Goal: Information Seeking & Learning: Learn about a topic

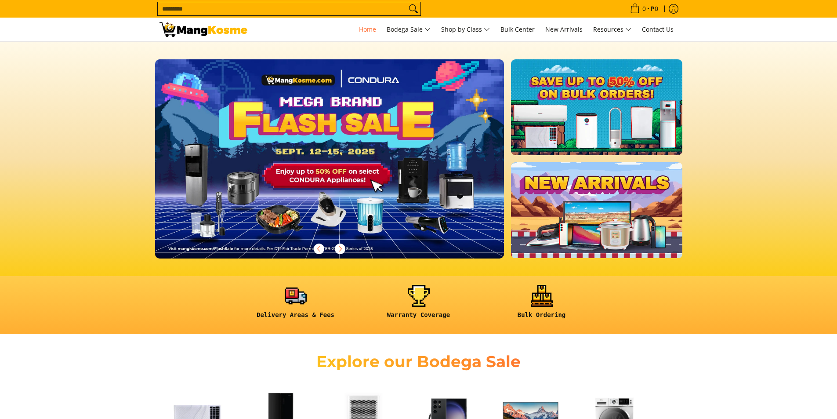
click at [249, 5] on input "Search..." at bounding box center [282, 8] width 249 height 13
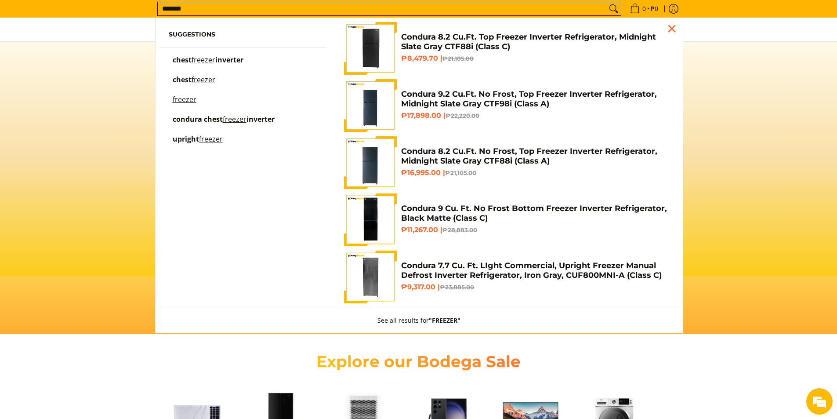
type input "*******"
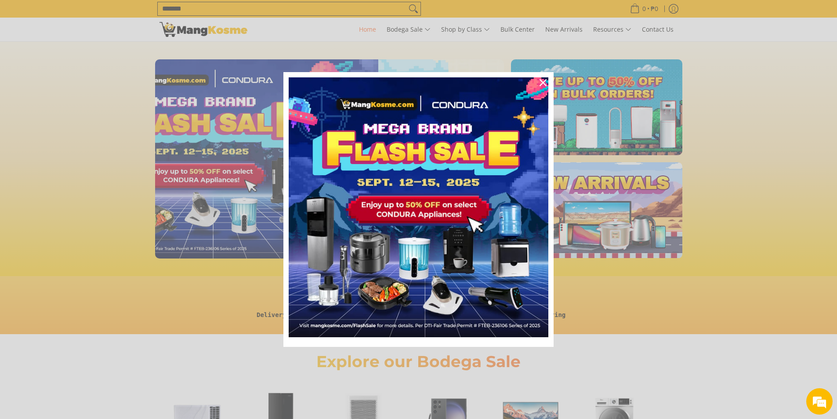
scroll to position [0, 349]
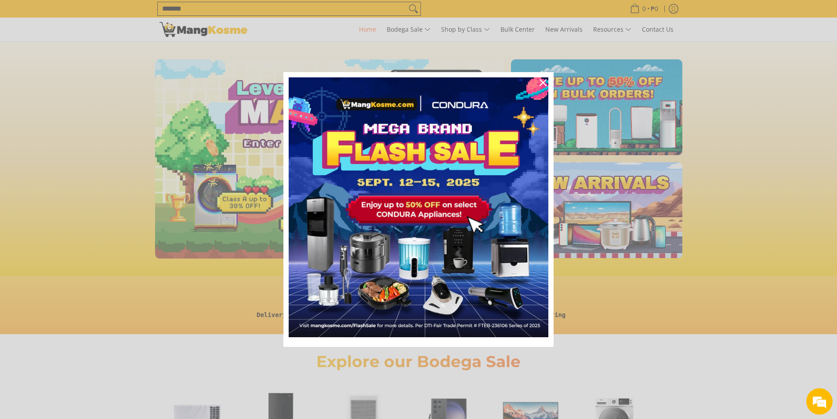
click at [253, 2] on div "Marketing offer form" at bounding box center [418, 209] width 837 height 419
click at [249, 10] on div "Marketing offer form" at bounding box center [418, 209] width 837 height 419
click at [543, 81] on icon "close icon" at bounding box center [542, 82] width 7 height 7
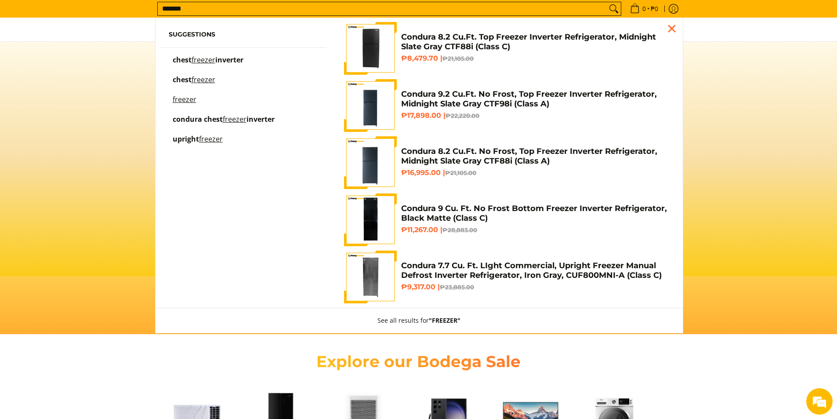
click at [298, 6] on input "*******" at bounding box center [382, 8] width 449 height 13
click at [412, 321] on button "See all results for "FREEZER"" at bounding box center [419, 320] width 101 height 25
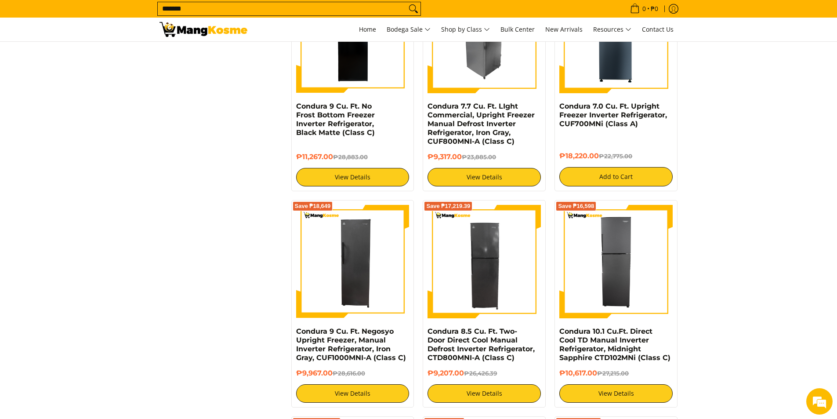
scroll to position [571, 0]
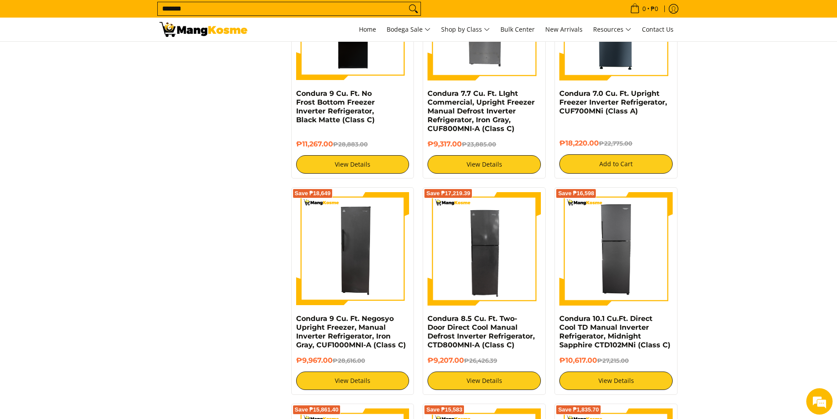
drag, startPoint x: 359, startPoint y: 267, endPoint x: 214, endPoint y: 233, distance: 148.5
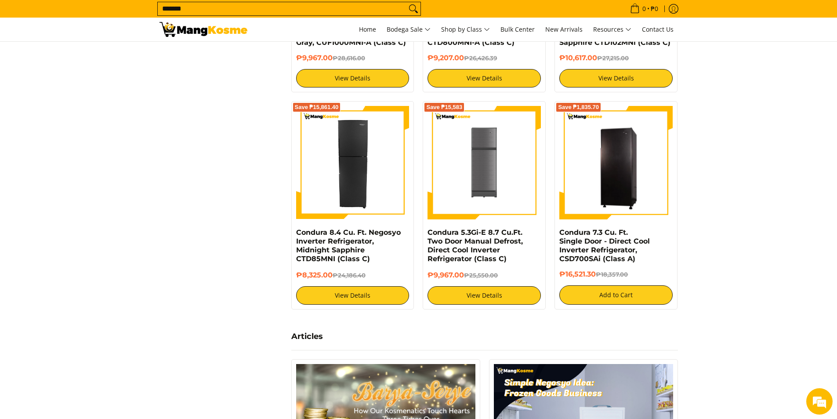
scroll to position [879, 0]
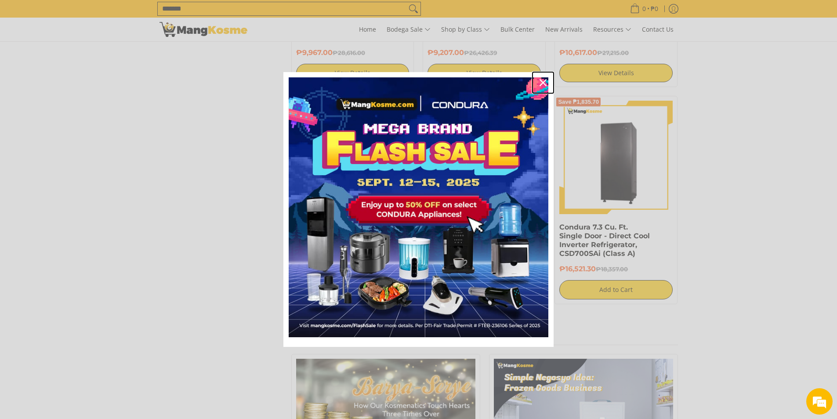
click at [547, 81] on div "Close" at bounding box center [543, 83] width 14 height 14
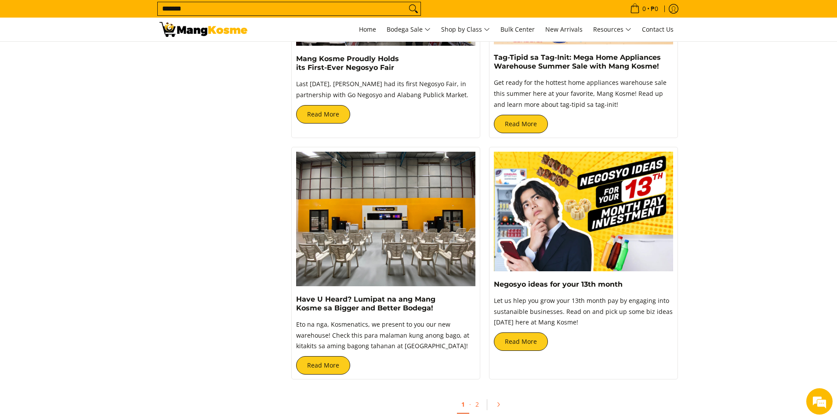
scroll to position [1845, 0]
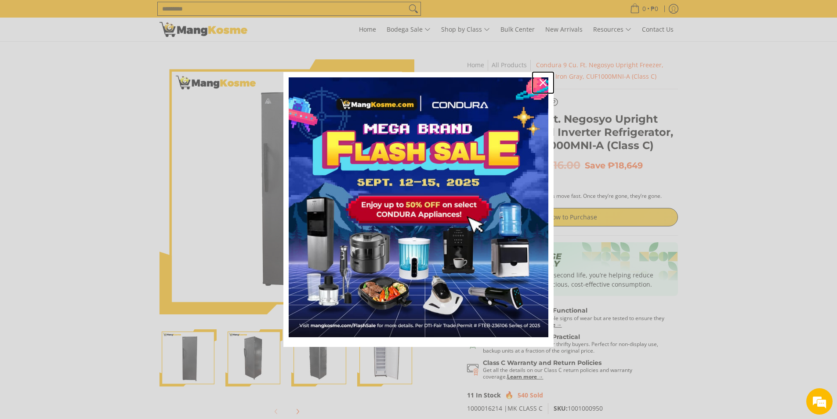
click at [542, 83] on icon "close icon" at bounding box center [542, 82] width 7 height 7
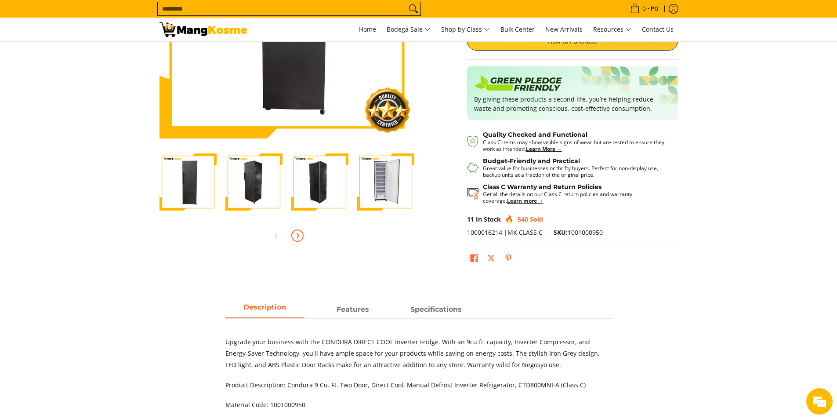
click at [304, 241] on button "Next" at bounding box center [297, 235] width 19 height 19
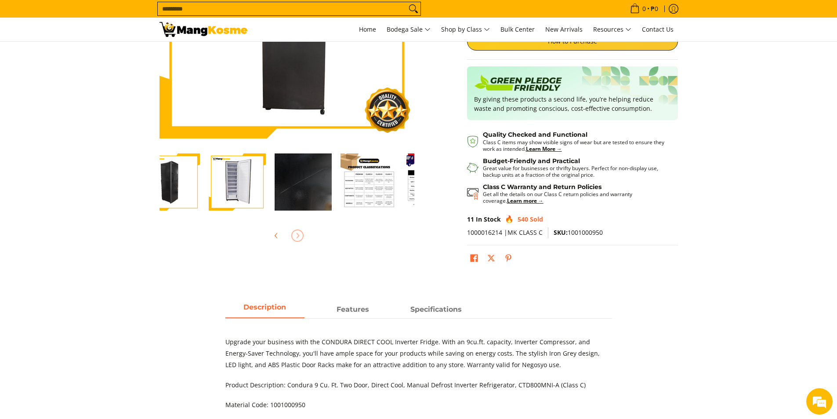
scroll to position [0, 198]
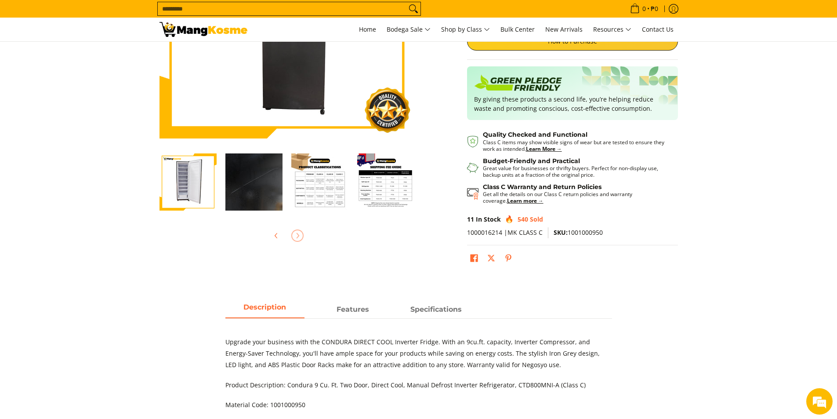
click at [320, 192] on img "Condura 9 Cu. Ft. Negosyo Upright Freezer, Manual Inverter Refrigerator, Iron G…" at bounding box center [319, 181] width 57 height 57
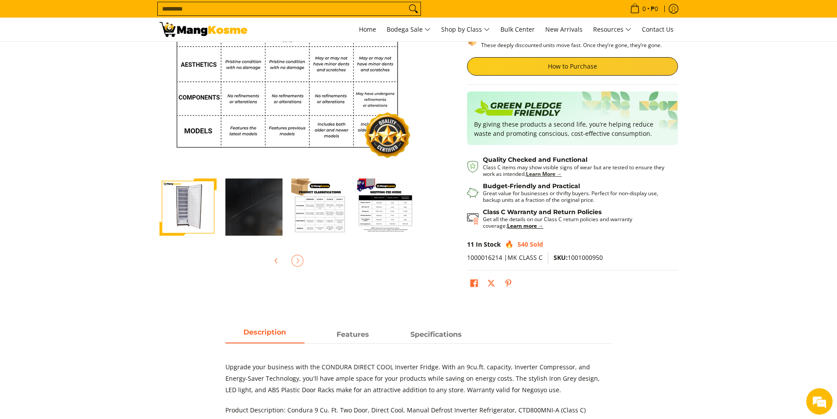
scroll to position [264, 0]
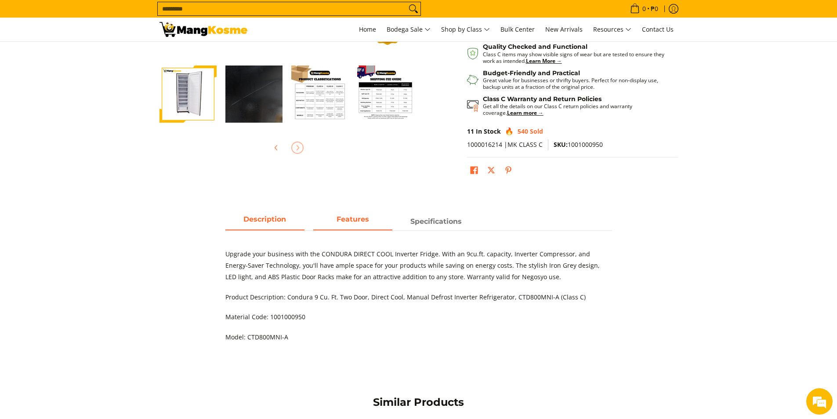
click at [356, 217] on span "Features" at bounding box center [352, 221] width 79 height 16
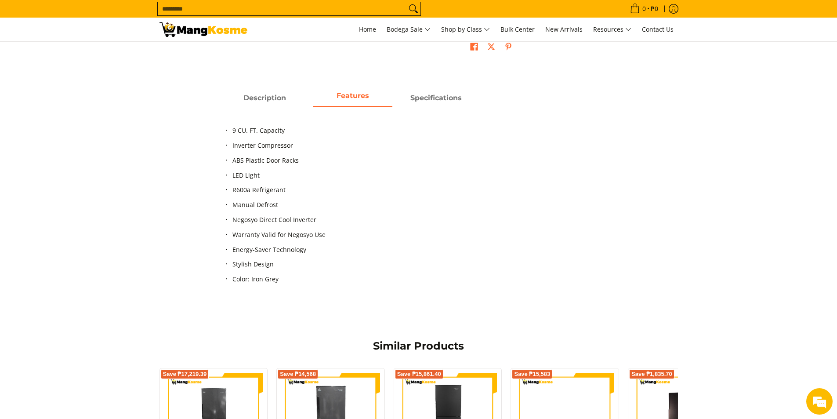
scroll to position [307, 0]
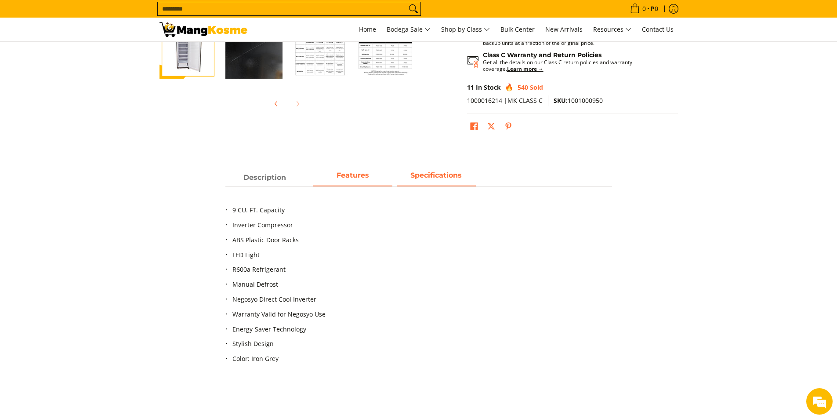
click at [430, 179] on span "Specifications" at bounding box center [436, 178] width 79 height 16
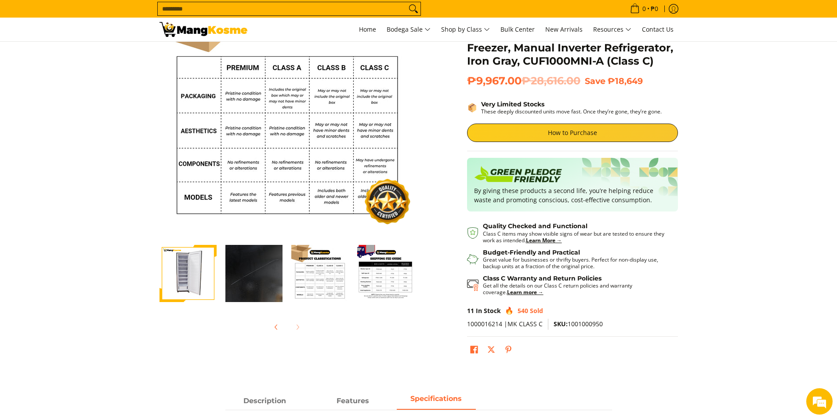
scroll to position [88, 0]
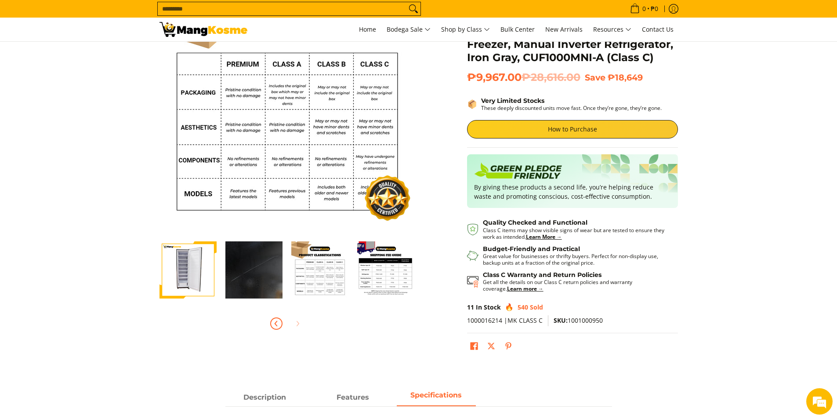
click at [273, 328] on button "Previous" at bounding box center [276, 323] width 19 height 19
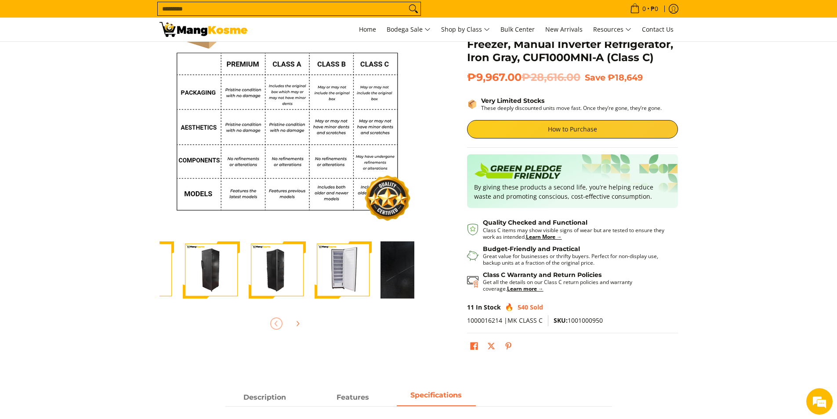
scroll to position [0, 0]
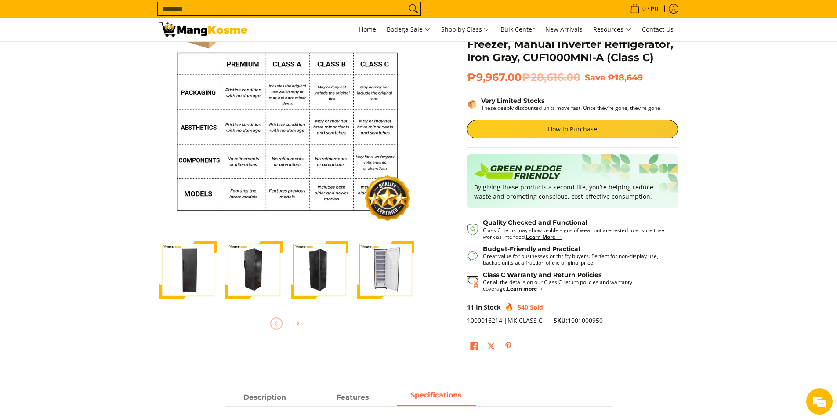
click at [314, 281] on img "Condura 9 Cu. Ft. Negosyo Upright Freezer, Manual Inverter Refrigerator, Iron G…" at bounding box center [319, 269] width 57 height 57
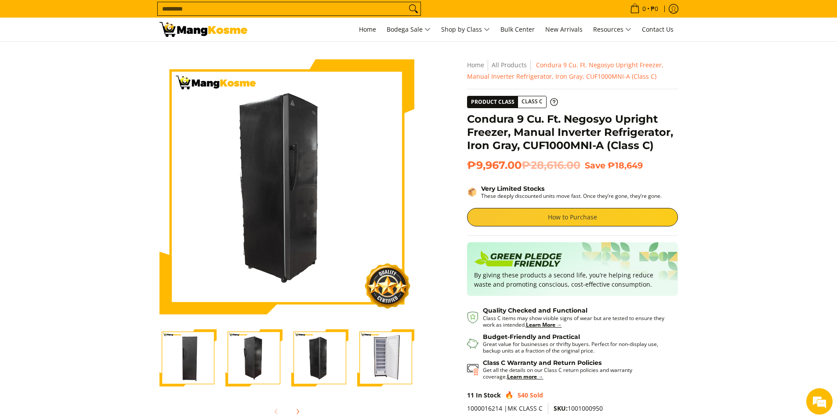
click at [577, 220] on link "How to Purchase" at bounding box center [572, 217] width 211 height 18
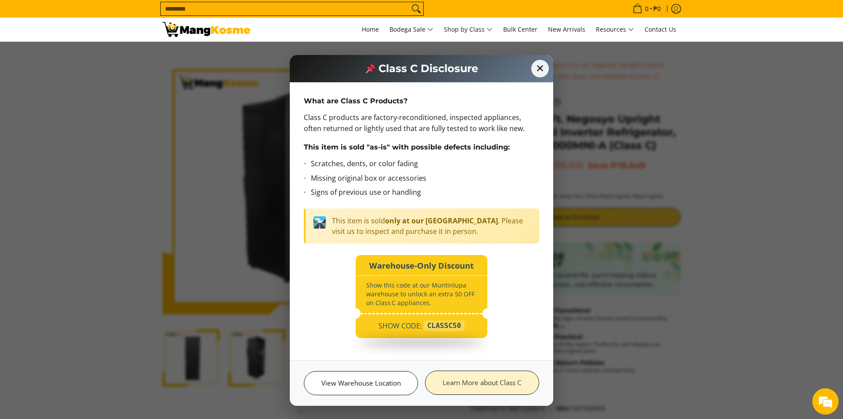
click at [454, 383] on link "Learn More about Class C" at bounding box center [482, 382] width 114 height 24
click at [541, 69] on span "✕" at bounding box center [540, 68] width 19 height 19
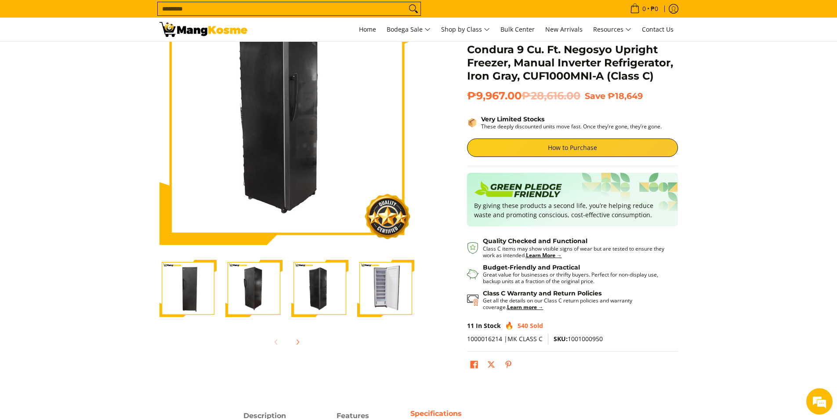
scroll to position [176, 0]
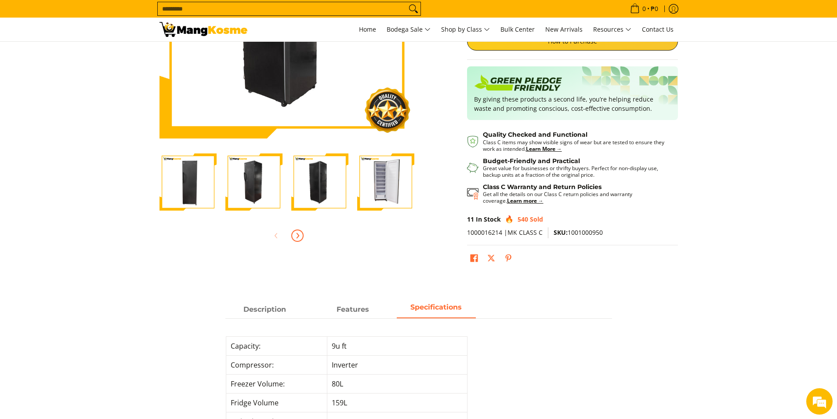
click at [296, 243] on button "Next" at bounding box center [297, 235] width 19 height 19
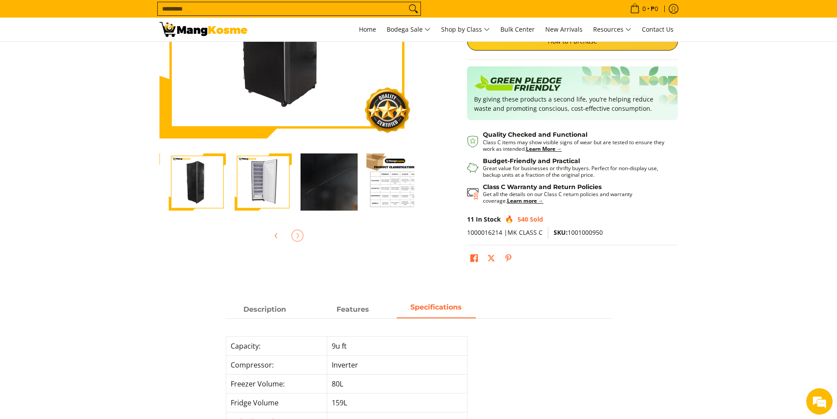
scroll to position [0, 198]
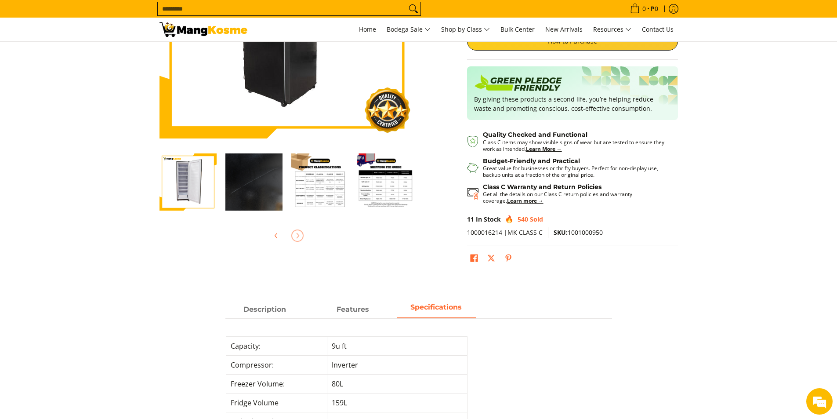
click at [404, 184] on img "Condura 9 Cu. Ft. Negosyo Upright Freezer, Manual Inverter Refrigerator, Iron G…" at bounding box center [385, 181] width 57 height 57
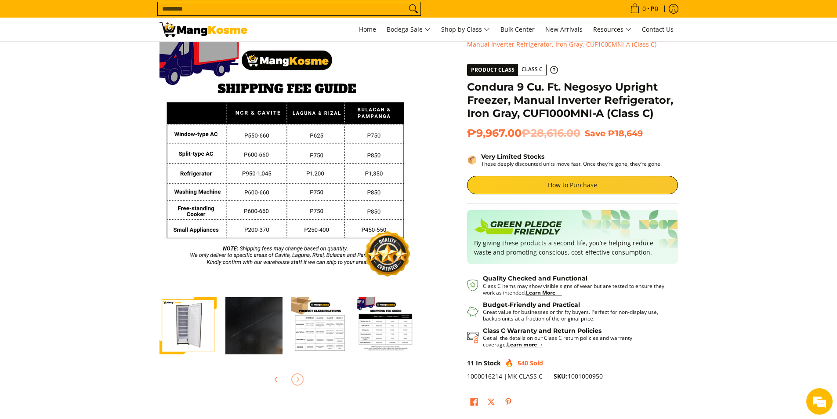
scroll to position [0, 0]
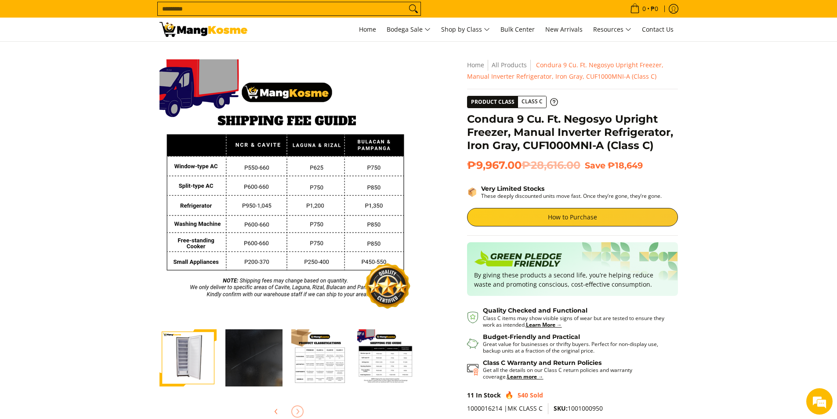
click at [184, 355] on img "Condura 9 Cu. Ft. Negosyo Upright Freezer, Manual Inverter Refrigerator, Iron G…" at bounding box center [187, 357] width 57 height 57
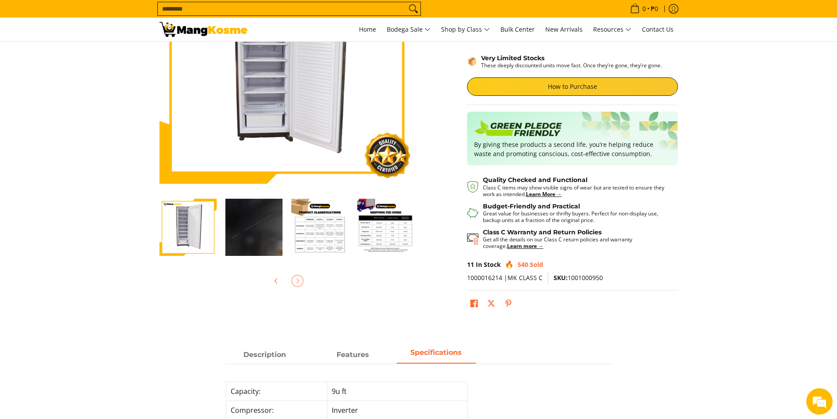
scroll to position [132, 0]
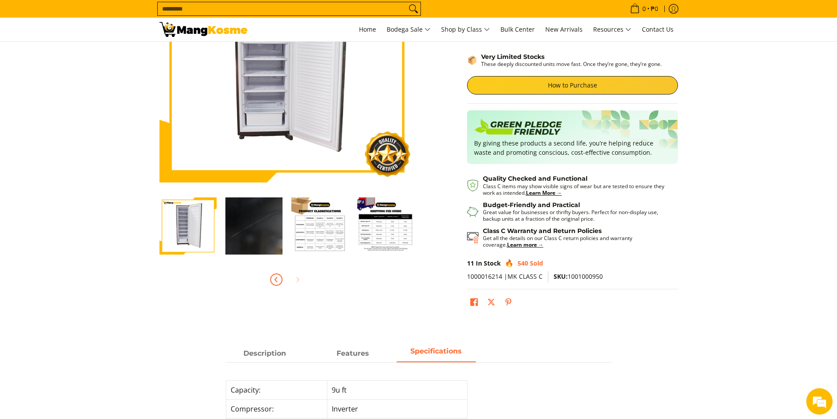
click at [275, 278] on icon "Previous" at bounding box center [276, 279] width 7 height 7
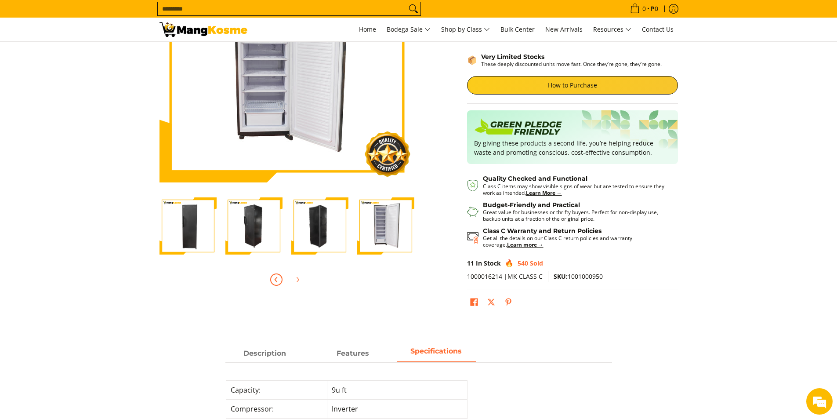
scroll to position [0, 0]
click at [275, 278] on div at bounding box center [286, 279] width 255 height 19
click at [295, 287] on button "Next" at bounding box center [297, 279] width 19 height 19
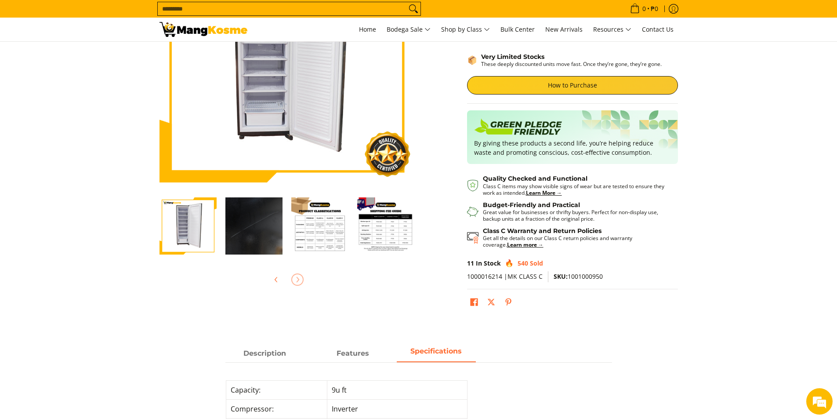
click at [295, 287] on div at bounding box center [286, 279] width 255 height 19
click at [333, 232] on img "Condura 9 Cu. Ft. Negosyo Upright Freezer, Manual Inverter Refrigerator, Iron G…" at bounding box center [319, 225] width 57 height 57
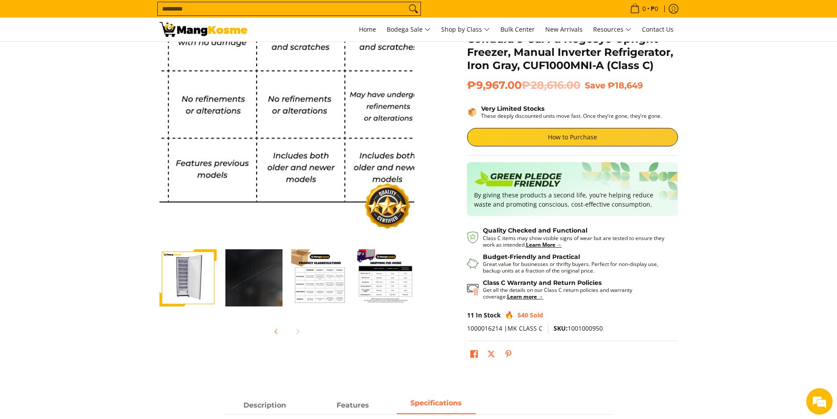
scroll to position [0, 0]
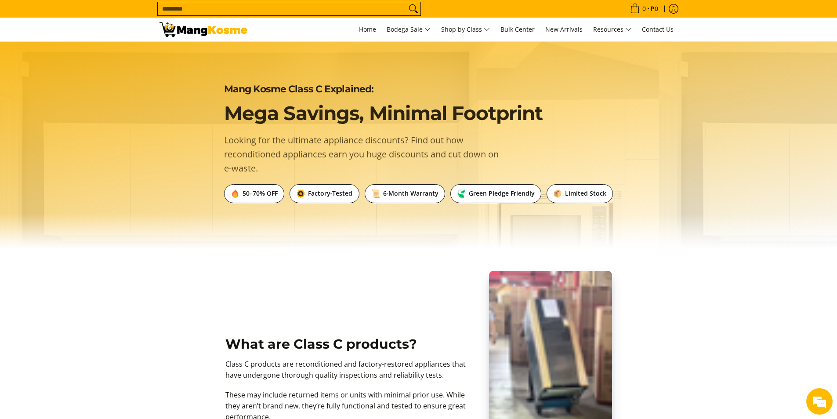
scroll to position [176, 0]
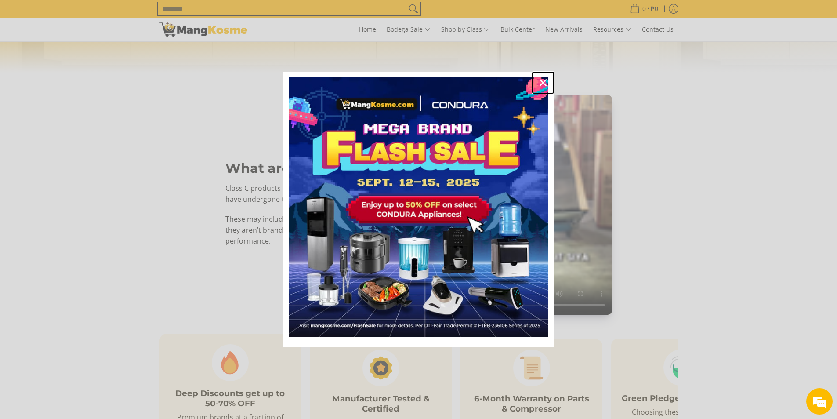
click at [543, 87] on div "Close" at bounding box center [543, 83] width 14 height 14
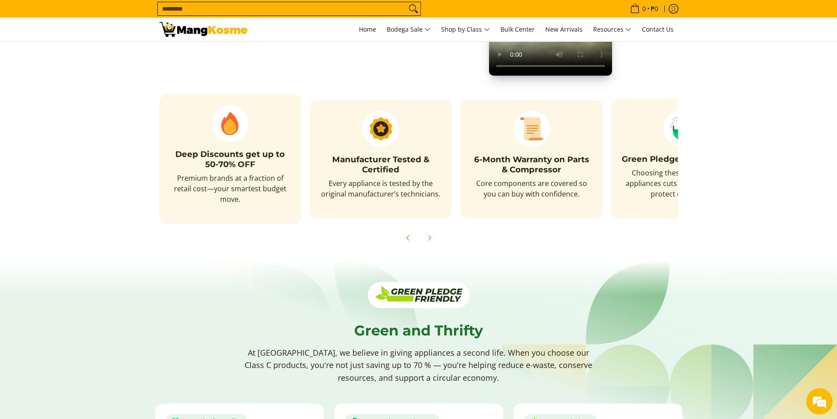
scroll to position [483, 0]
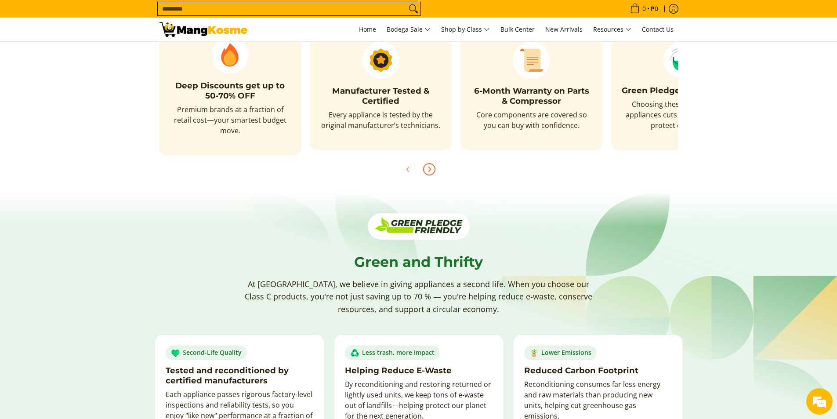
click at [427, 166] on icon "Next" at bounding box center [429, 169] width 7 height 7
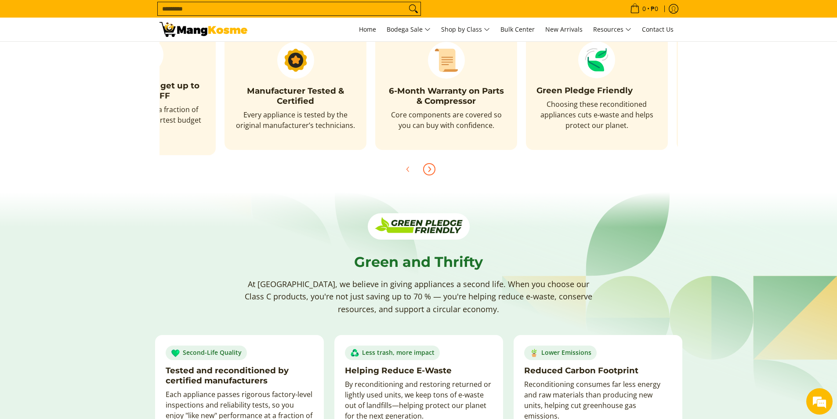
scroll to position [0, 226]
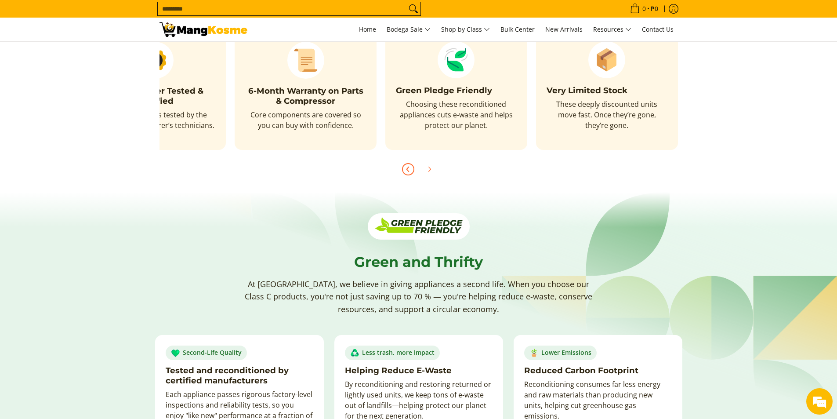
click at [409, 166] on icon "Previous" at bounding box center [408, 169] width 7 height 7
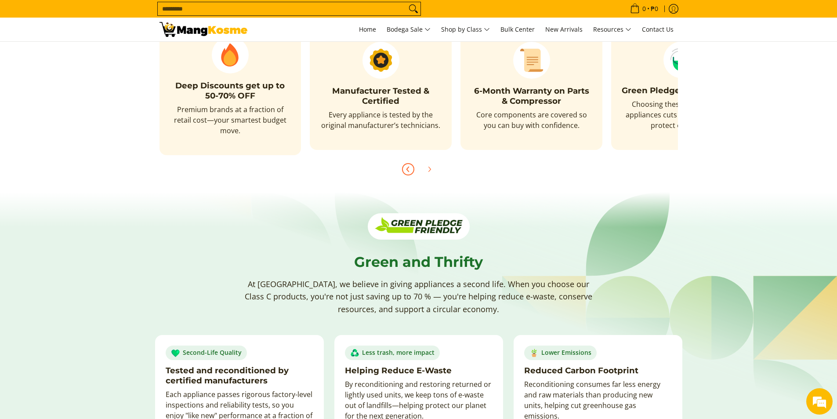
scroll to position [0, 0]
click at [409, 166] on icon "Previous" at bounding box center [408, 169] width 7 height 7
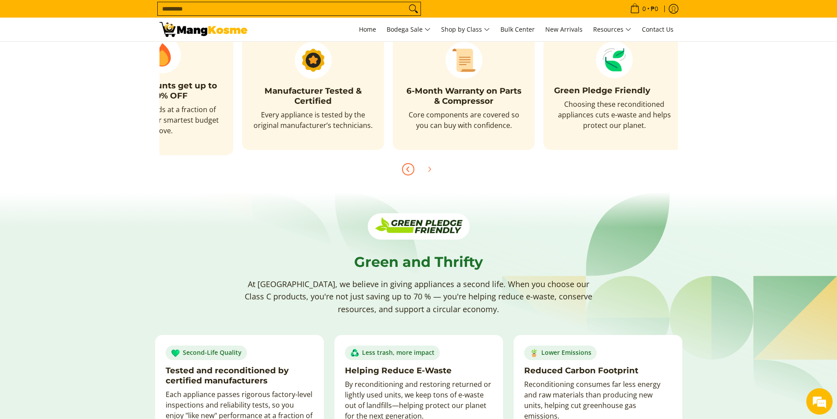
scroll to position [0, 226]
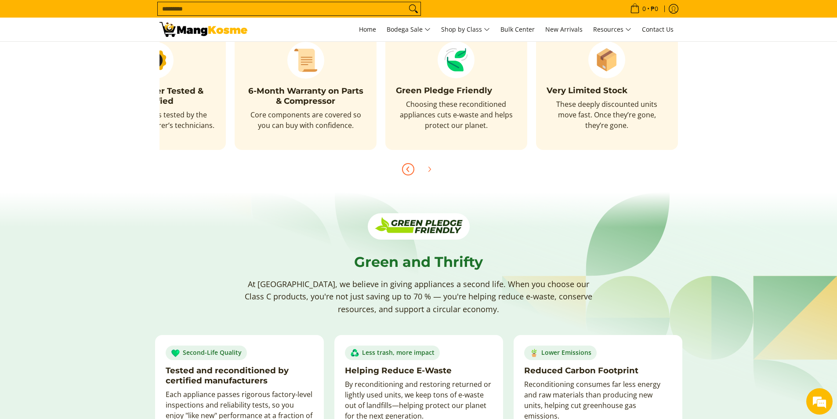
click at [409, 166] on icon "Previous" at bounding box center [408, 169] width 7 height 7
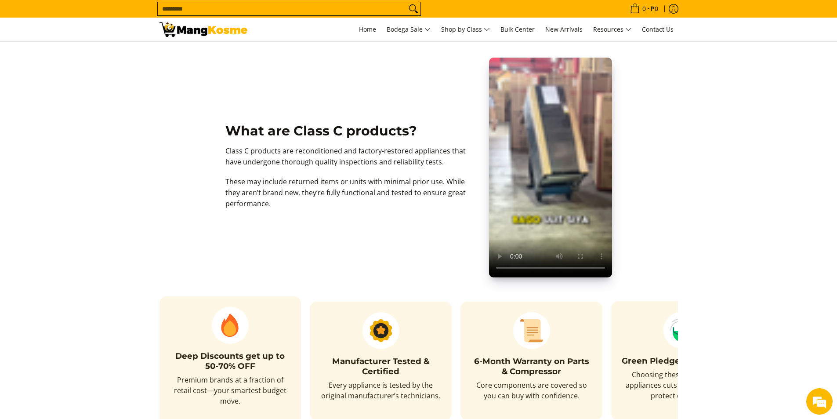
scroll to position [220, 0]
